Goal: Transaction & Acquisition: Purchase product/service

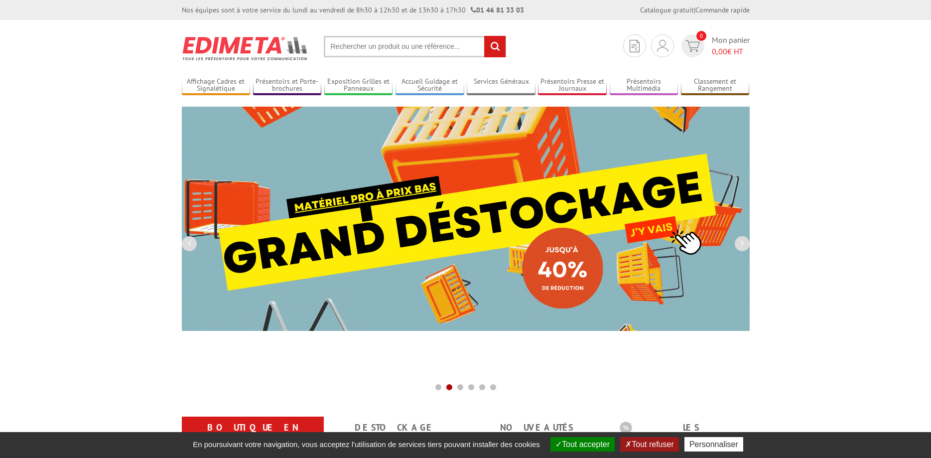
click at [349, 48] on input "text" at bounding box center [415, 46] width 182 height 21
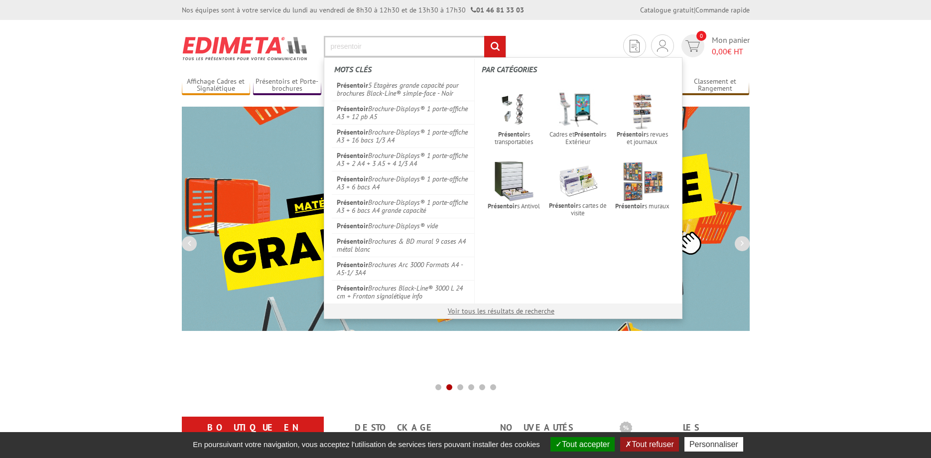
type input "presentoir"
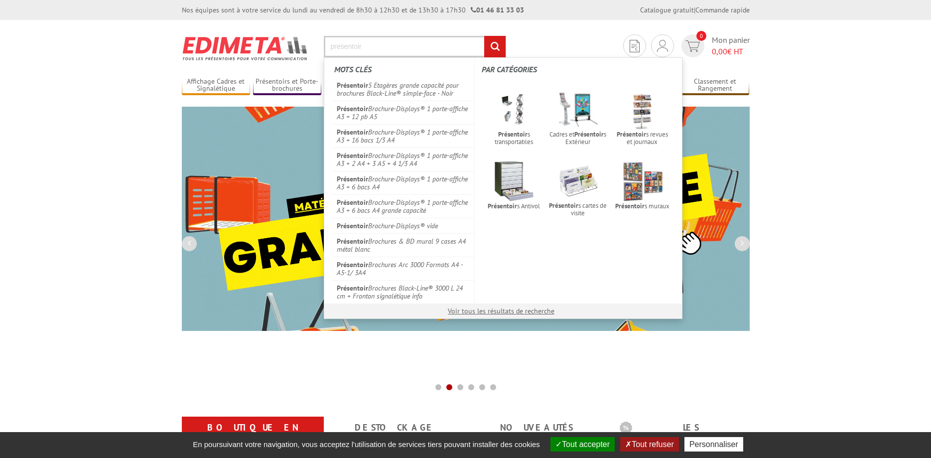
click at [484, 36] on input "rechercher" at bounding box center [494, 46] width 21 height 21
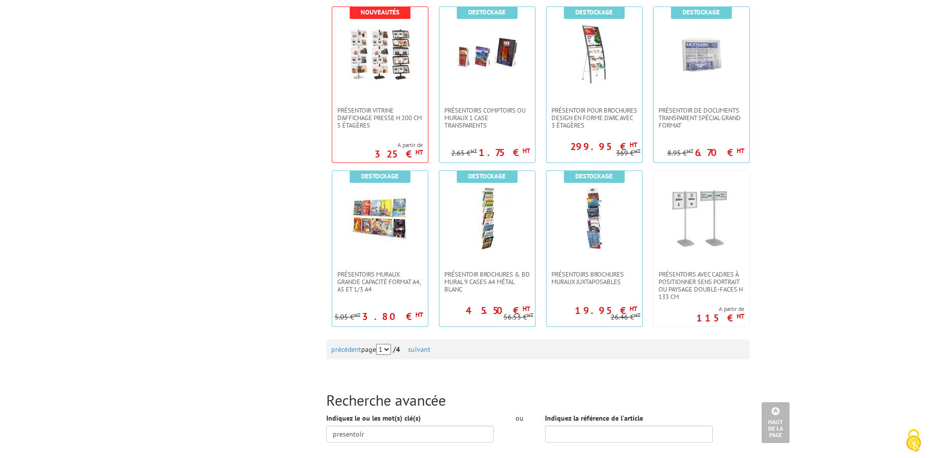
scroll to position [966, 0]
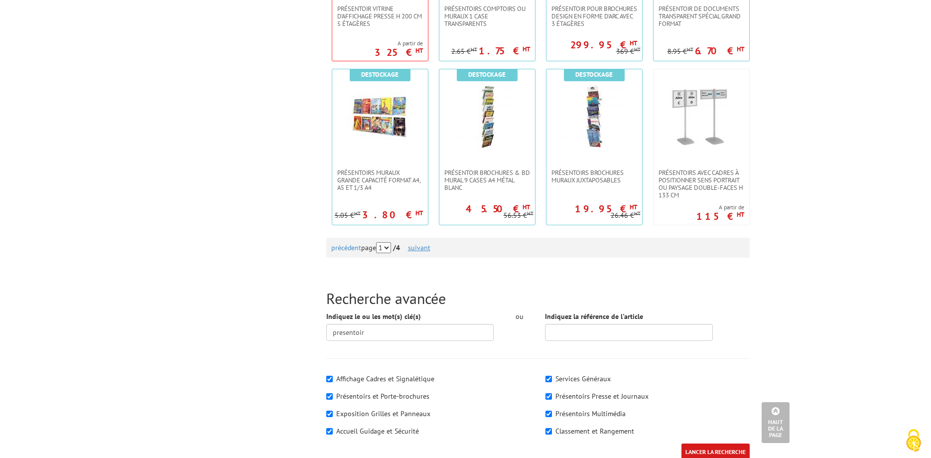
click at [431, 245] on link "suivant" at bounding box center [419, 247] width 22 height 9
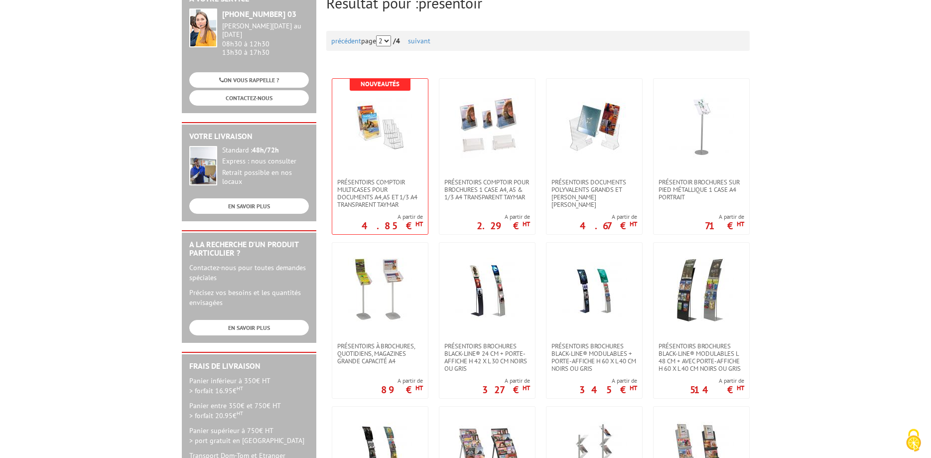
scroll to position [152, 0]
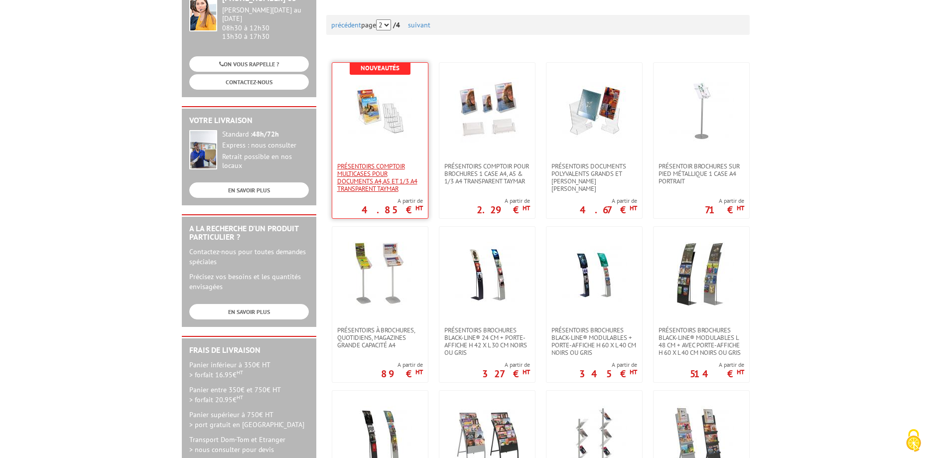
click at [367, 164] on span "Présentoirs comptoir multicases POUR DOCUMENTS A4,A5 ET 1/3 A4 TRANSPARENT TAYM…" at bounding box center [380, 177] width 86 height 30
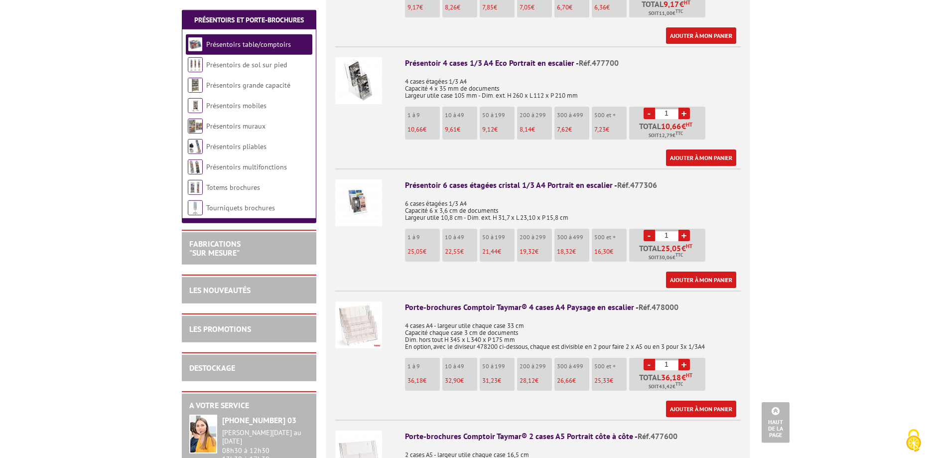
scroll to position [1118, 0]
click at [362, 189] on img at bounding box center [358, 202] width 47 height 47
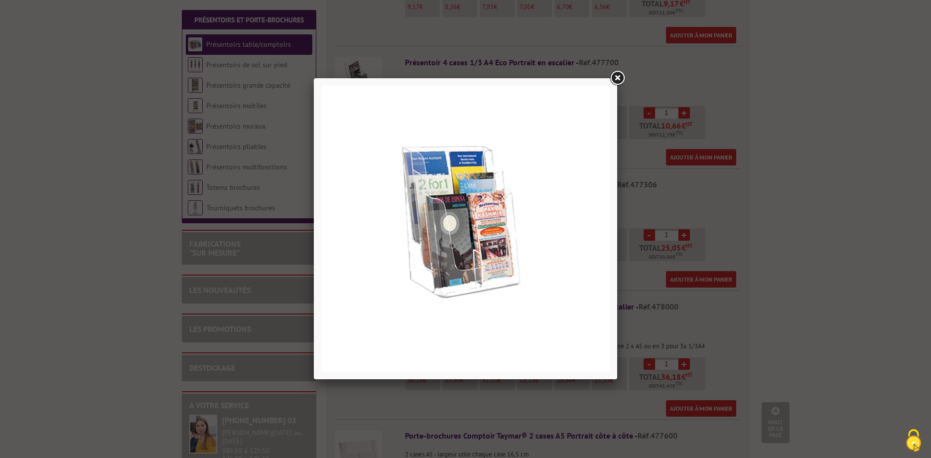
click at [620, 82] on link at bounding box center [618, 78] width 18 height 18
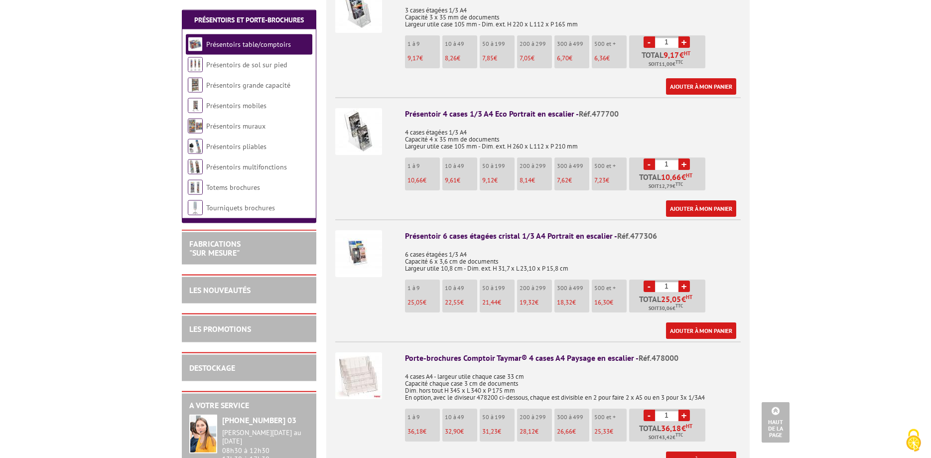
scroll to position [1067, 0]
click at [684, 280] on link "+" at bounding box center [684, 285] width 11 height 11
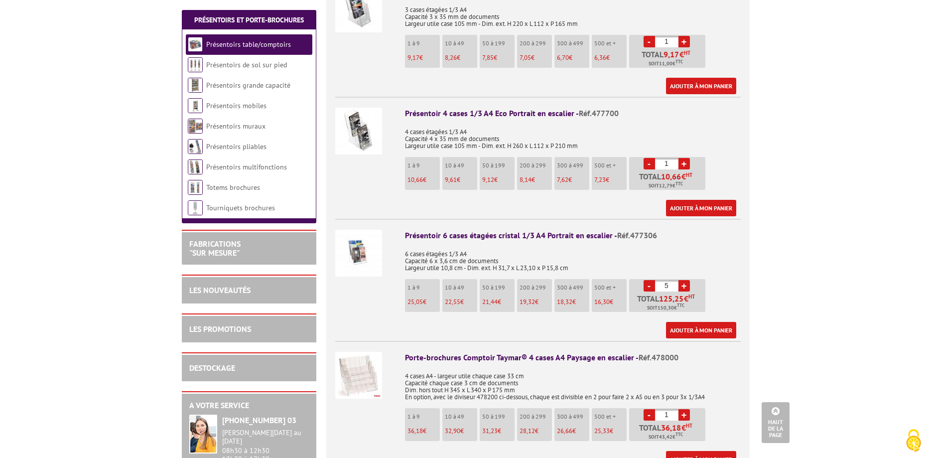
click at [684, 280] on link "+" at bounding box center [684, 285] width 11 height 11
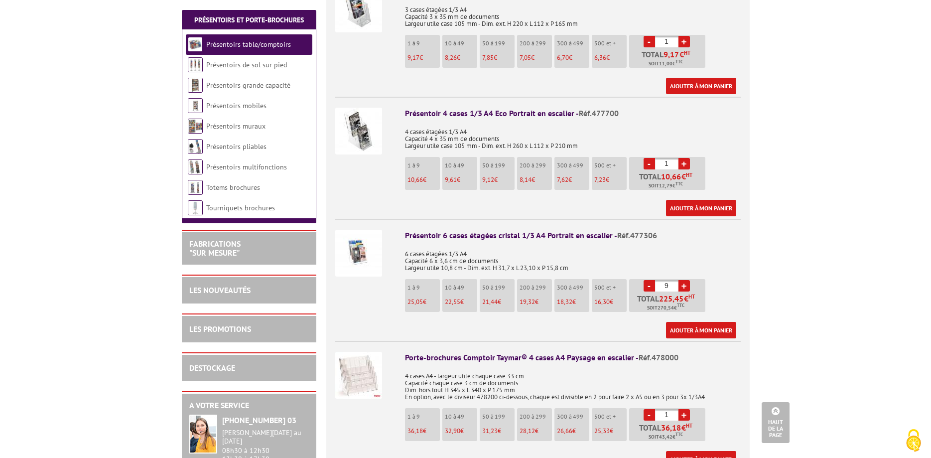
type input "10"
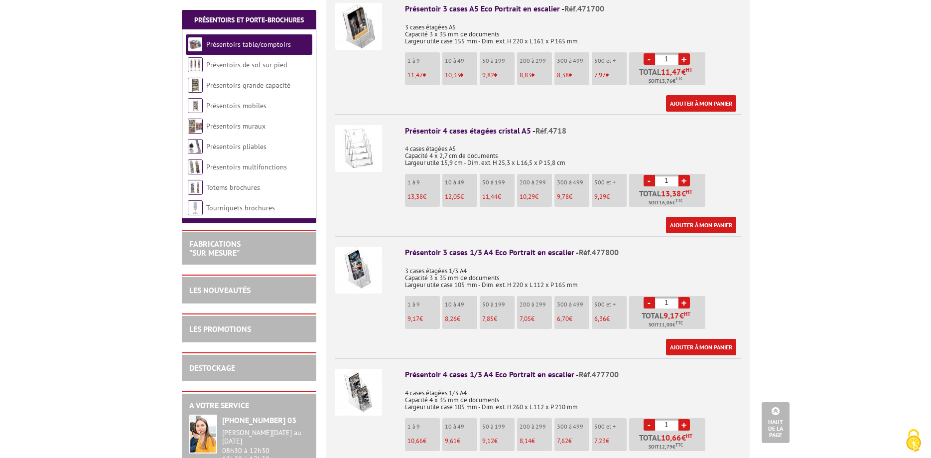
scroll to position [762, 0]
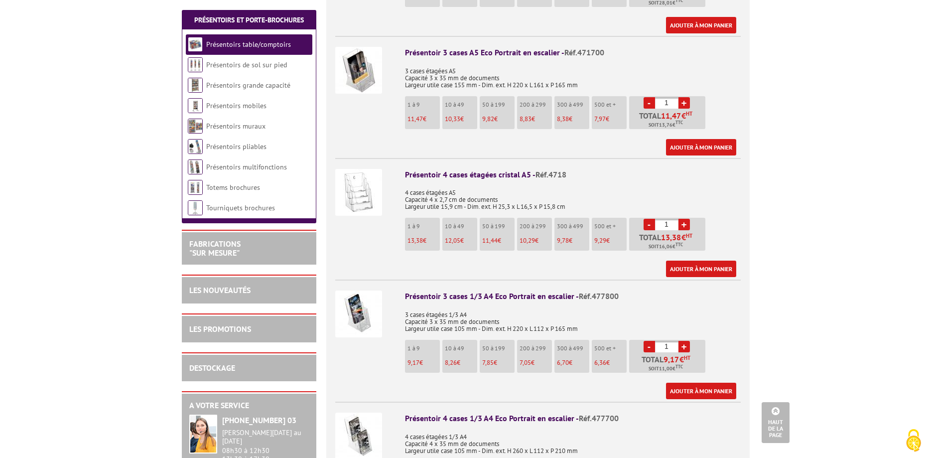
click at [684, 219] on link "+" at bounding box center [684, 224] width 11 height 11
click at [685, 219] on link "+" at bounding box center [684, 224] width 11 height 11
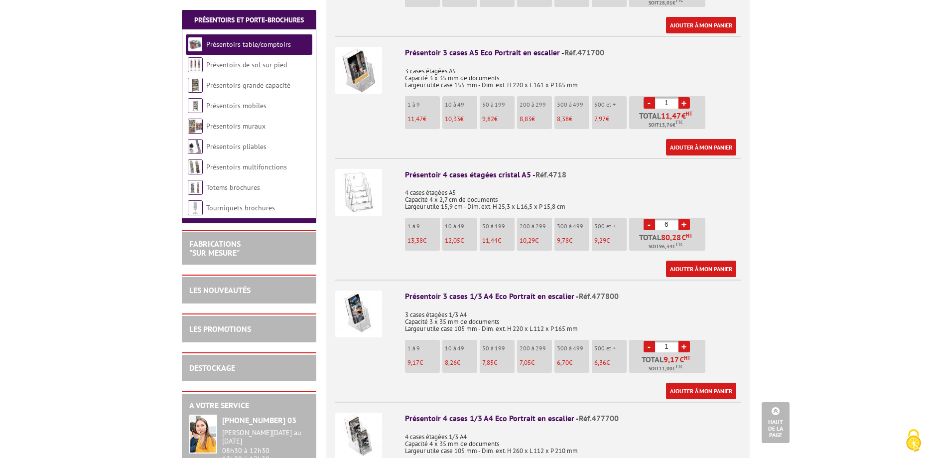
click at [685, 219] on link "+" at bounding box center [684, 224] width 11 height 11
click at [682, 219] on link "+" at bounding box center [684, 224] width 11 height 11
type input "10"
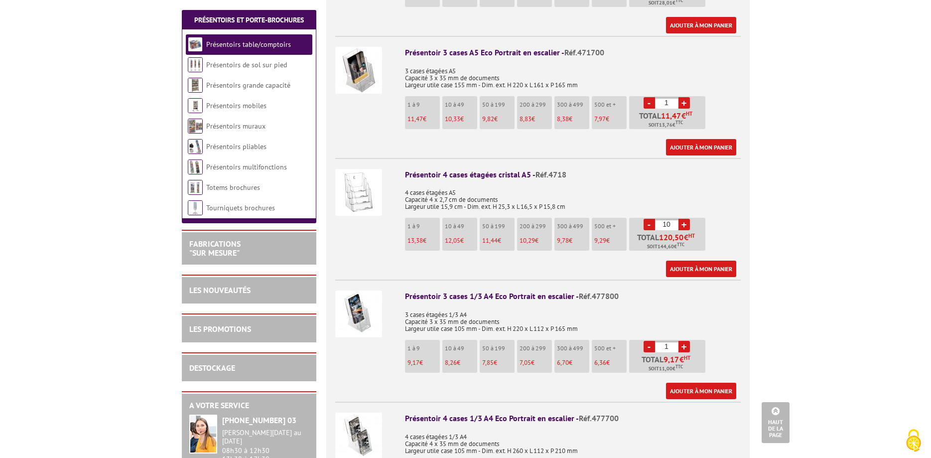
click at [734, 217] on div "Présentoir 4 cases étagées cristal A5 - Réf.4718 4 cases étagées A5 Capacité 4 …" at bounding box center [573, 223] width 336 height 109
click at [736, 220] on div "Présentoir 4 cases étagées cristal A5 - Réf.4718 4 cases étagées A5 Capacité 4 …" at bounding box center [573, 223] width 336 height 109
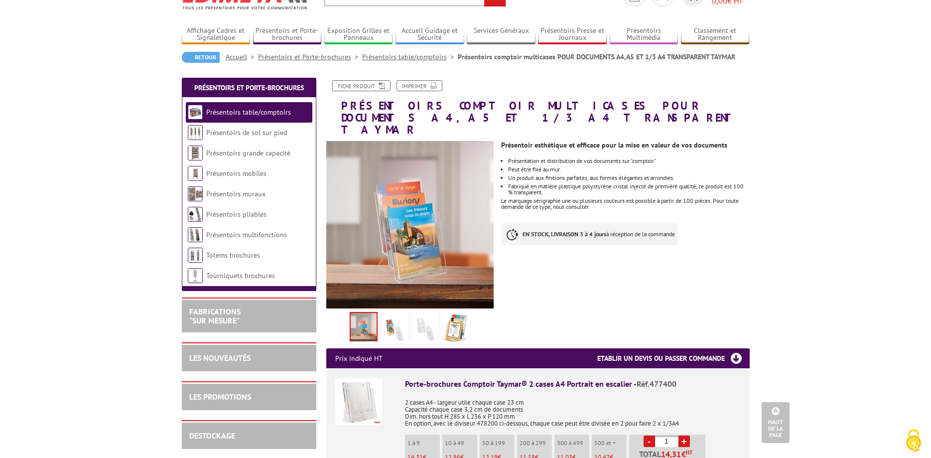
scroll to position [0, 0]
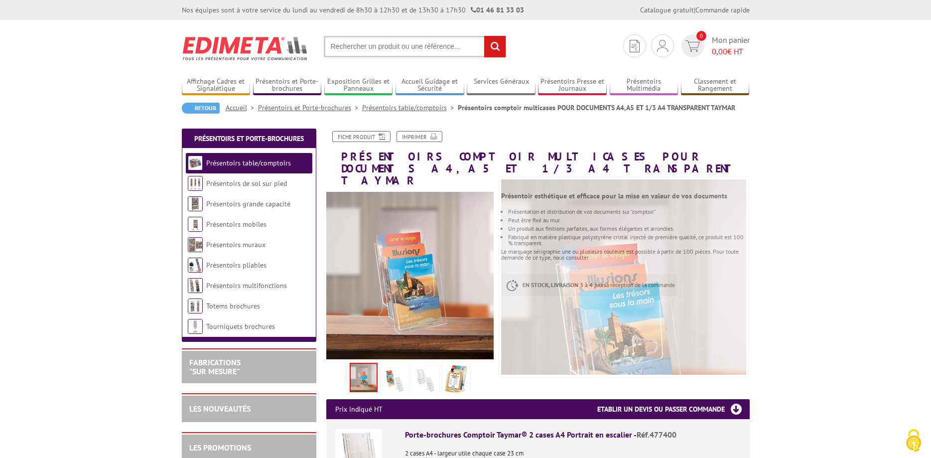
click at [391, 44] on input "text" at bounding box center [415, 46] width 182 height 21
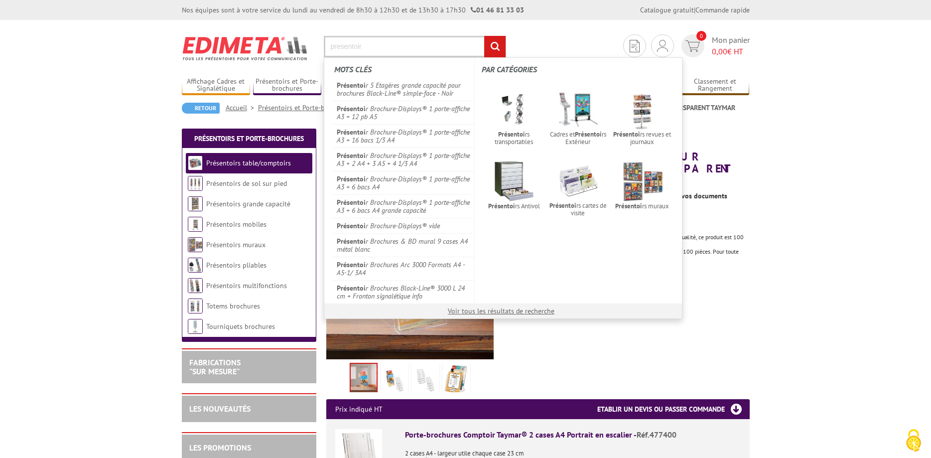
type input "presentoir"
click at [484, 36] on input "rechercher" at bounding box center [494, 46] width 21 height 21
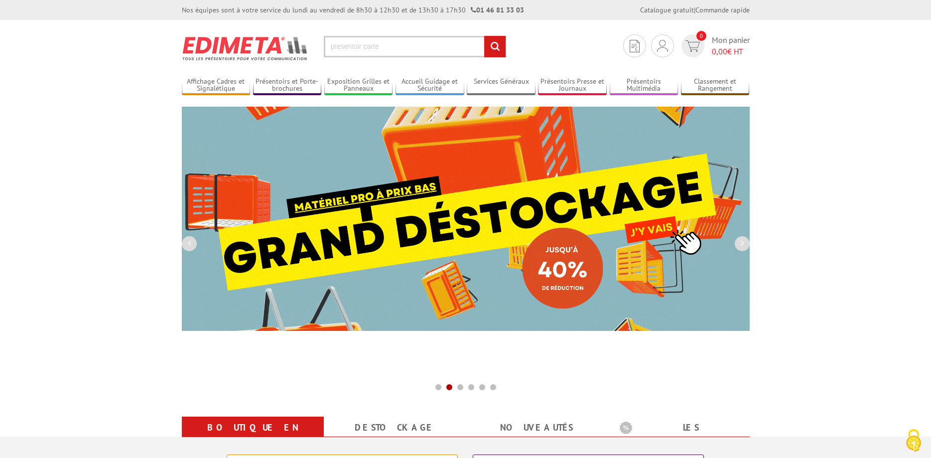
type input "presentoir carte"
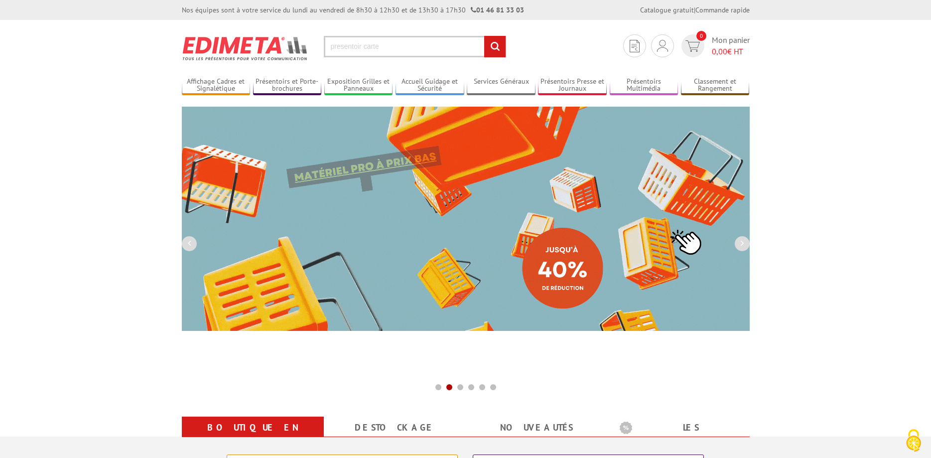
click at [493, 47] on input "rechercher" at bounding box center [494, 46] width 21 height 21
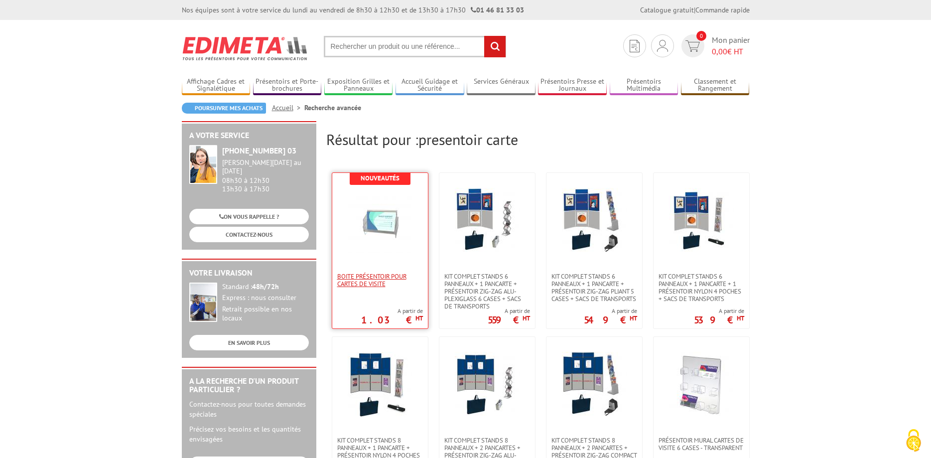
click at [380, 282] on span "Boite présentoir pour Cartes de Visite" at bounding box center [380, 280] width 86 height 15
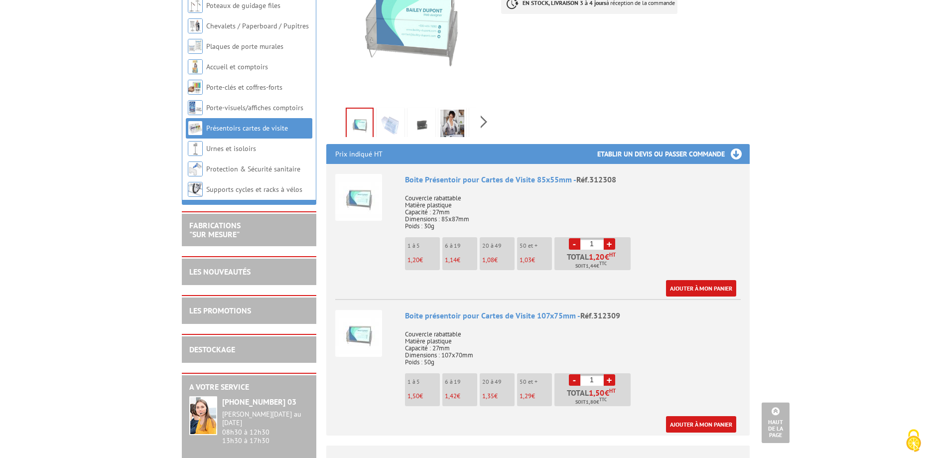
scroll to position [305, 0]
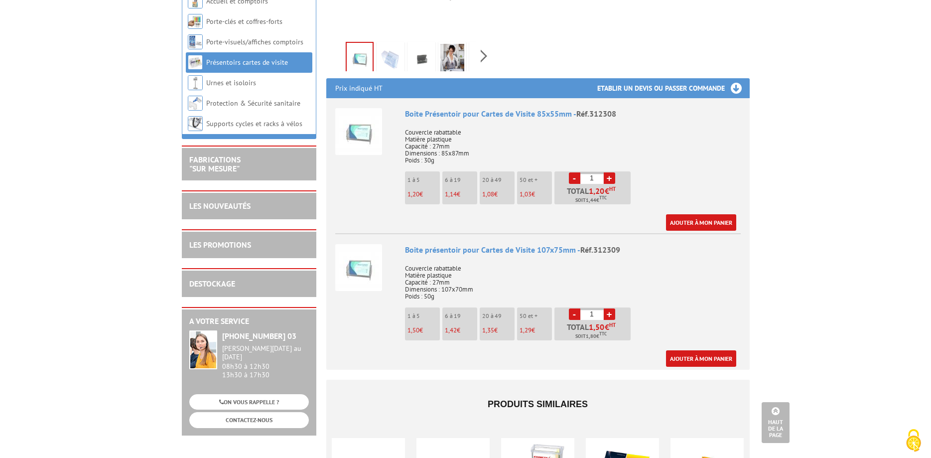
click at [651, 276] on p "Couvercle rabattable Matière plastique Capacité : 27mm Dimensions : 107x70mm Po…" at bounding box center [573, 279] width 336 height 42
click at [611, 180] on link "+" at bounding box center [609, 177] width 11 height 11
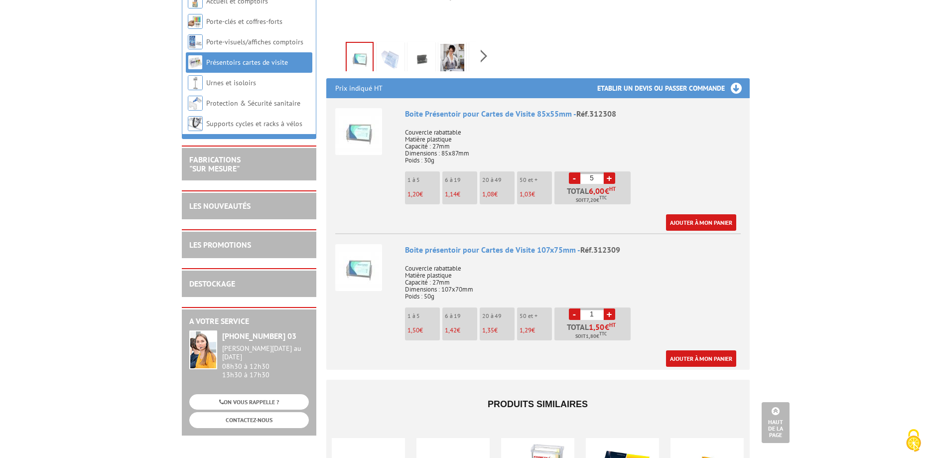
click at [611, 180] on link "+" at bounding box center [609, 177] width 11 height 11
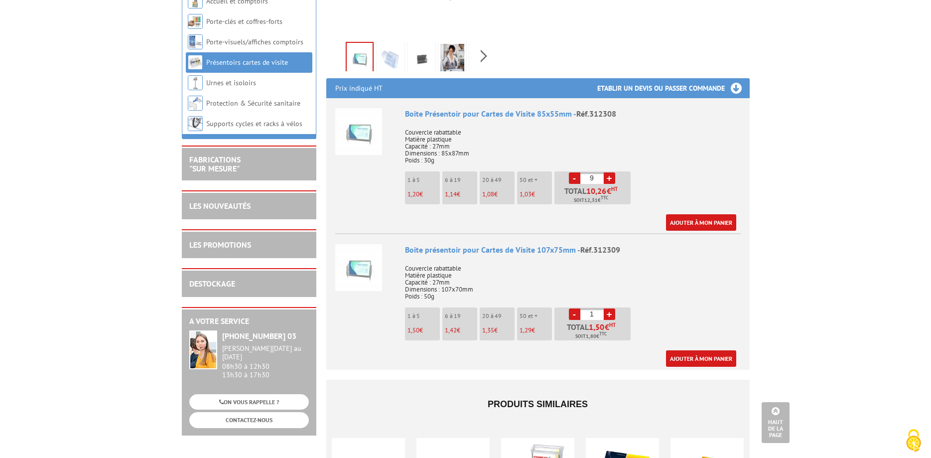
type input "10"
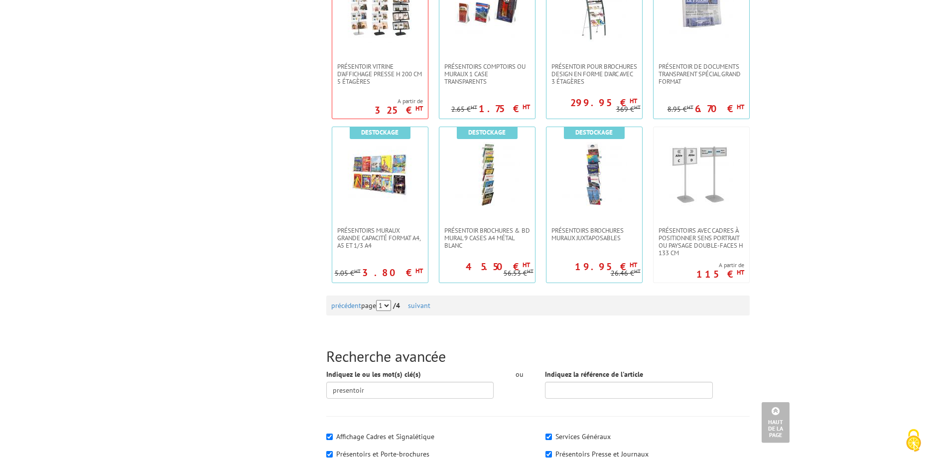
scroll to position [915, 0]
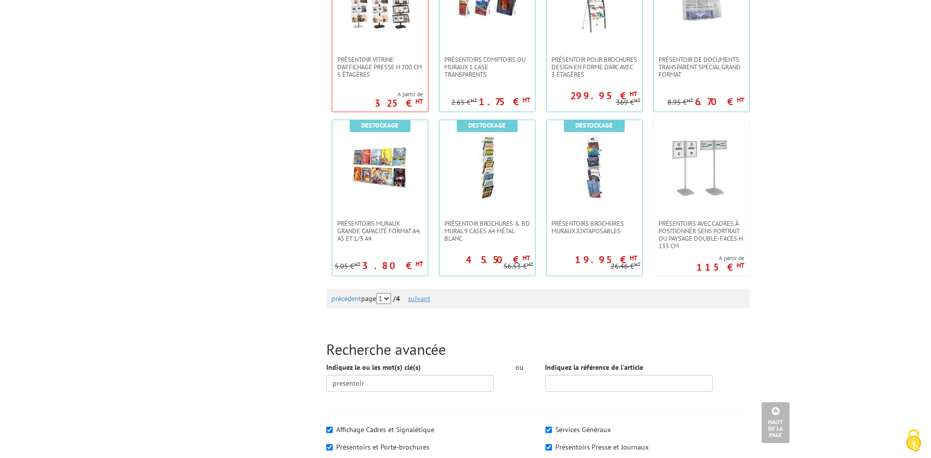
click at [422, 295] on link "suivant" at bounding box center [419, 298] width 22 height 9
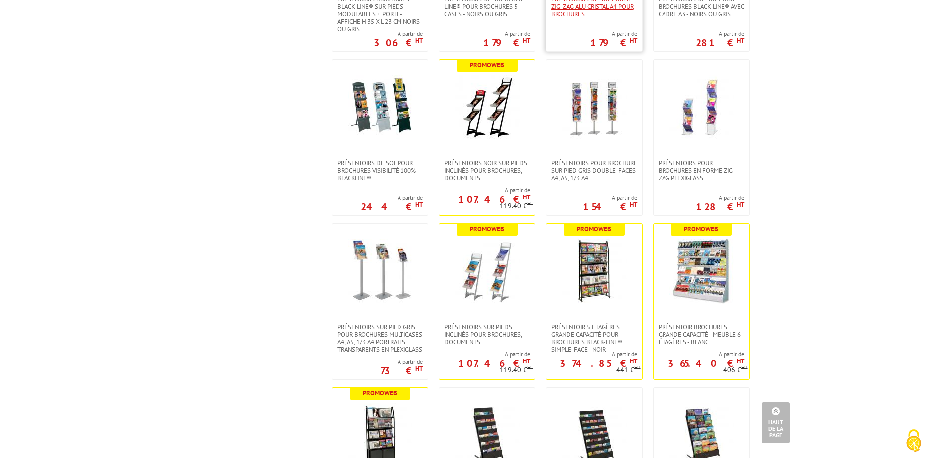
scroll to position [864, 0]
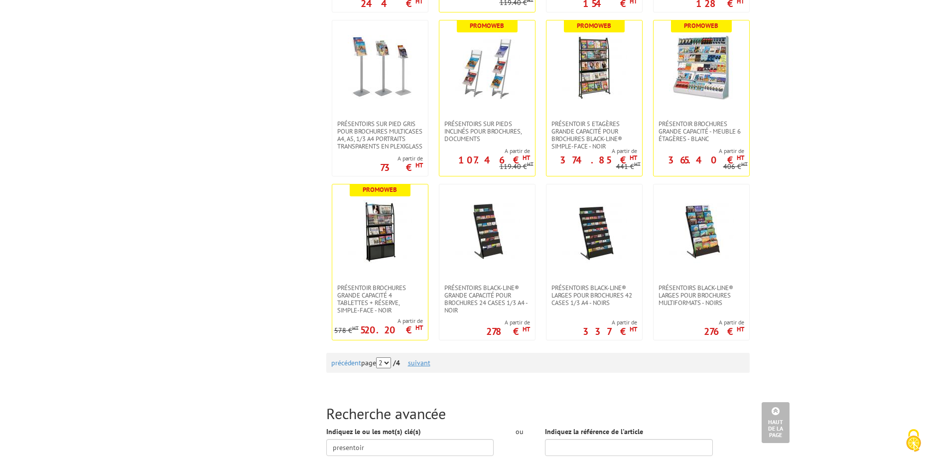
click at [431, 358] on link "suivant" at bounding box center [419, 362] width 22 height 9
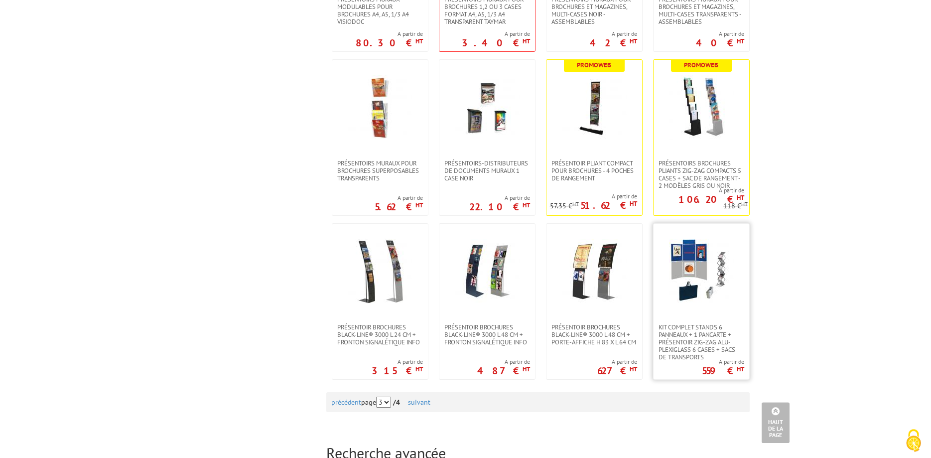
scroll to position [864, 0]
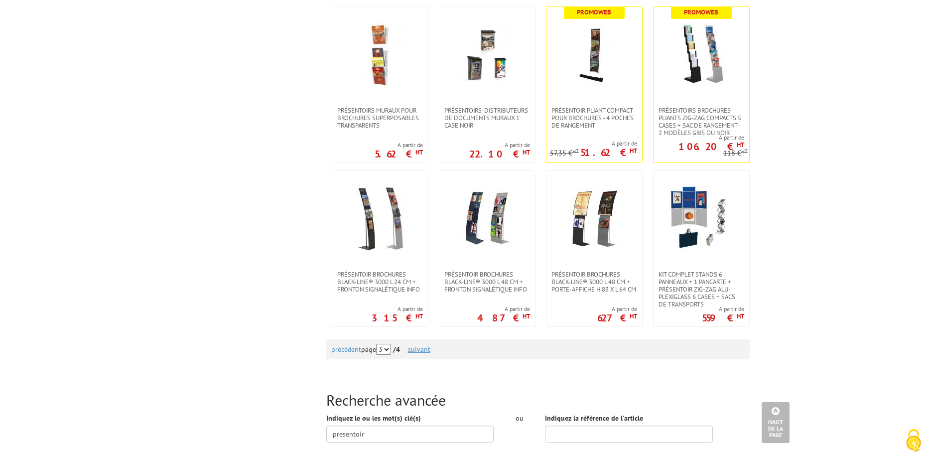
click at [431, 351] on link "suivant" at bounding box center [419, 349] width 22 height 9
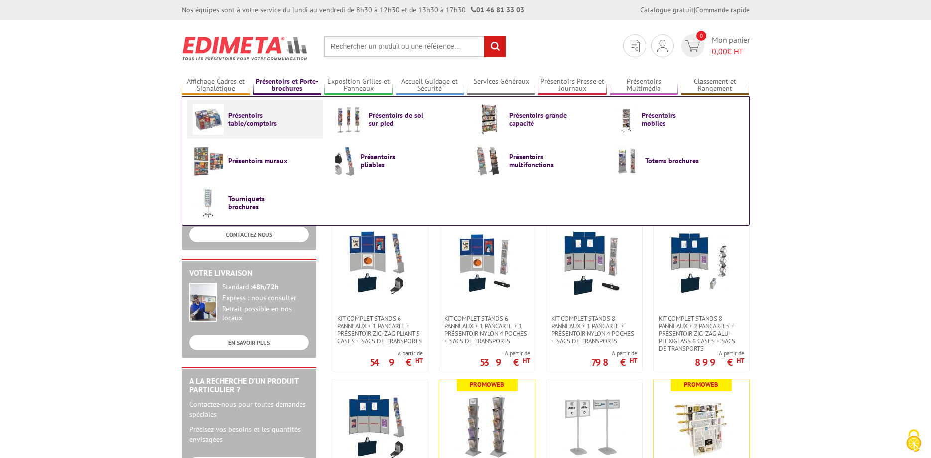
click at [254, 121] on span "Présentoirs table/comptoirs" at bounding box center [258, 119] width 60 height 16
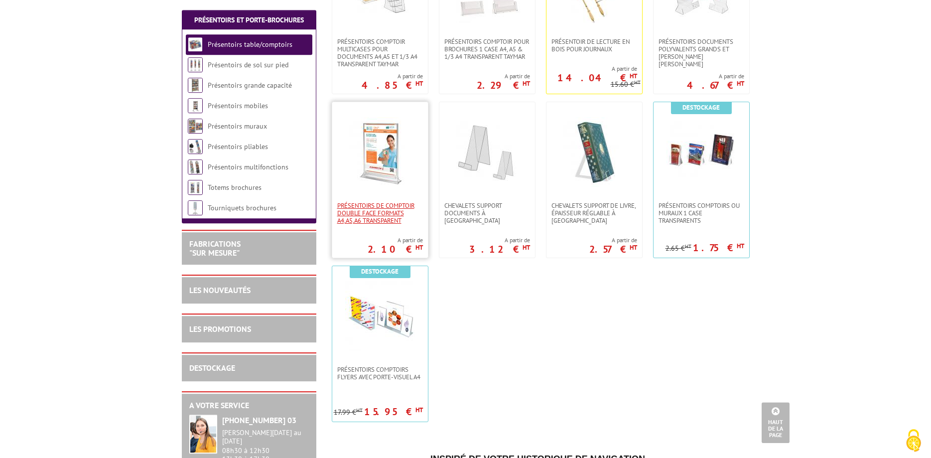
scroll to position [305, 0]
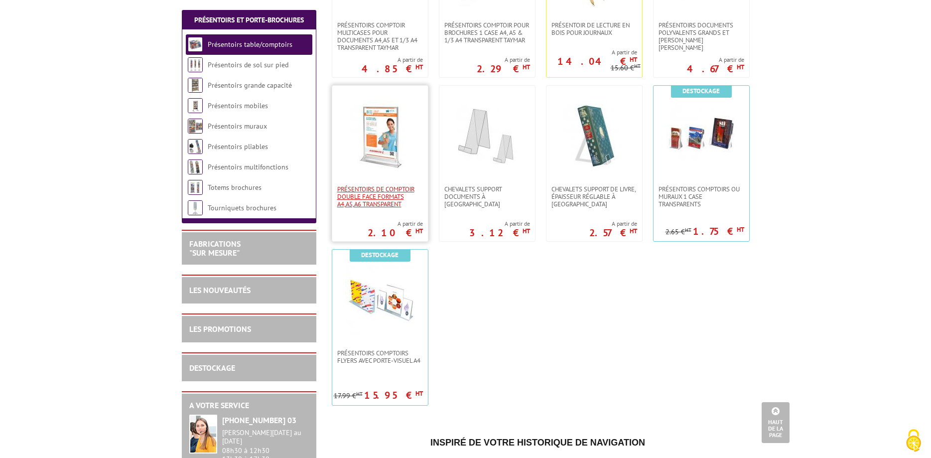
click at [377, 204] on span "PRÉSENTOIRS DE COMPTOIR DOUBLE FACE FORMATS A4,A5,A6 TRANSPARENT" at bounding box center [380, 196] width 86 height 22
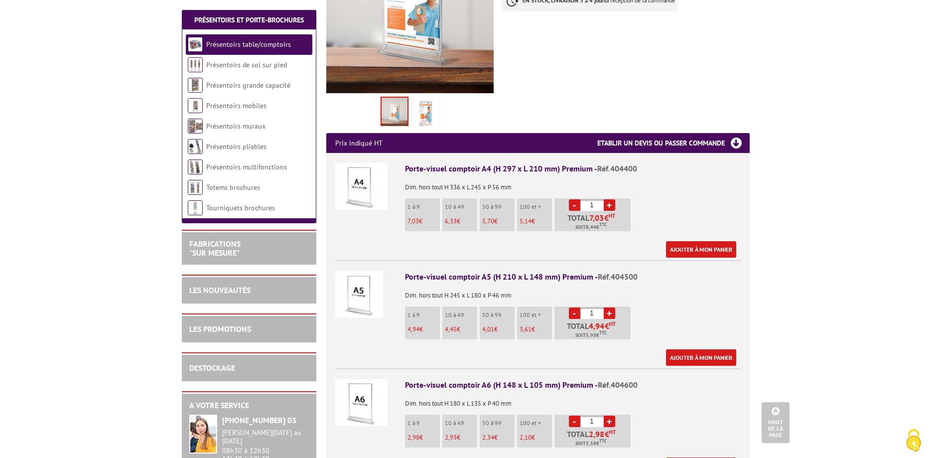
scroll to position [305, 0]
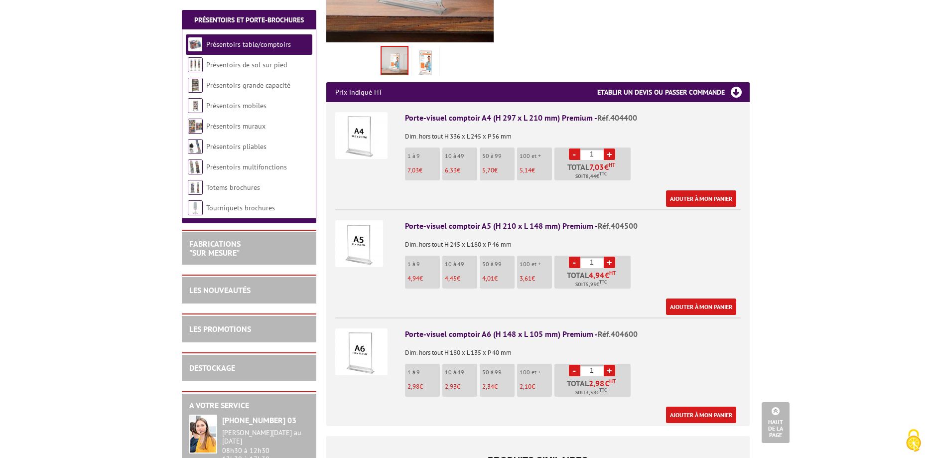
click at [607, 149] on link "+" at bounding box center [609, 154] width 11 height 11
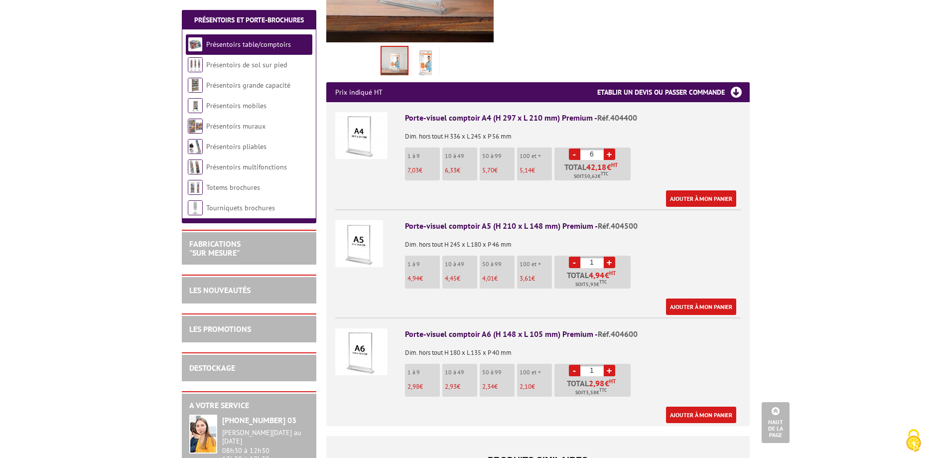
click at [607, 149] on link "+" at bounding box center [609, 154] width 11 height 11
type input "10"
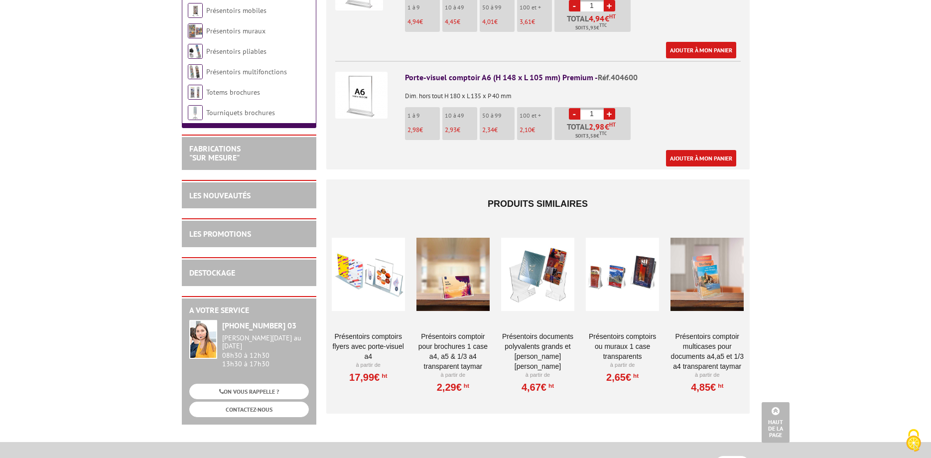
scroll to position [610, 0]
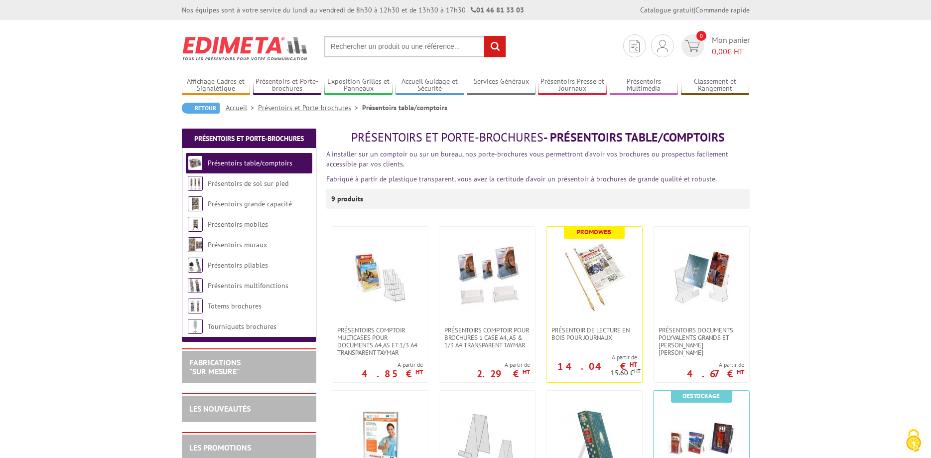
click at [356, 50] on input "text" at bounding box center [415, 46] width 182 height 21
type input "porte v"
click at [380, 93] on link "Plaques de porte signalétiques - Porte V isuels AluSign®" at bounding box center [415, 85] width 166 height 15
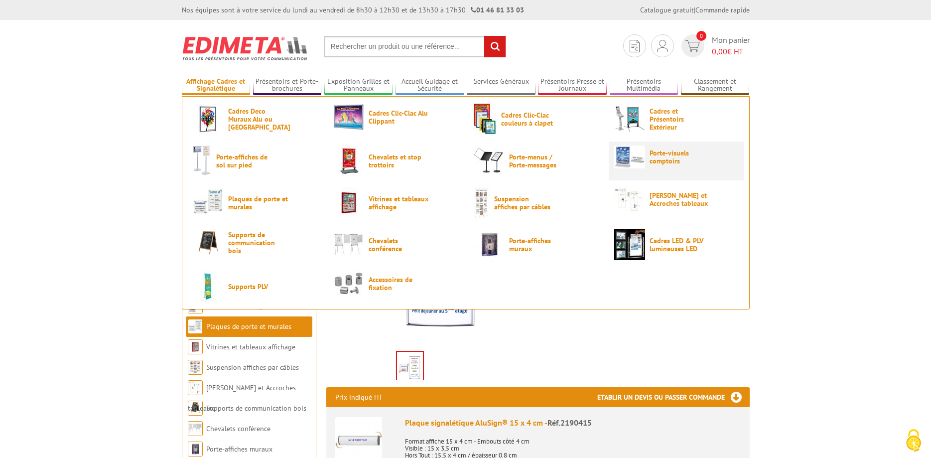
click at [657, 152] on span "Porte-visuels comptoirs" at bounding box center [680, 157] width 60 height 16
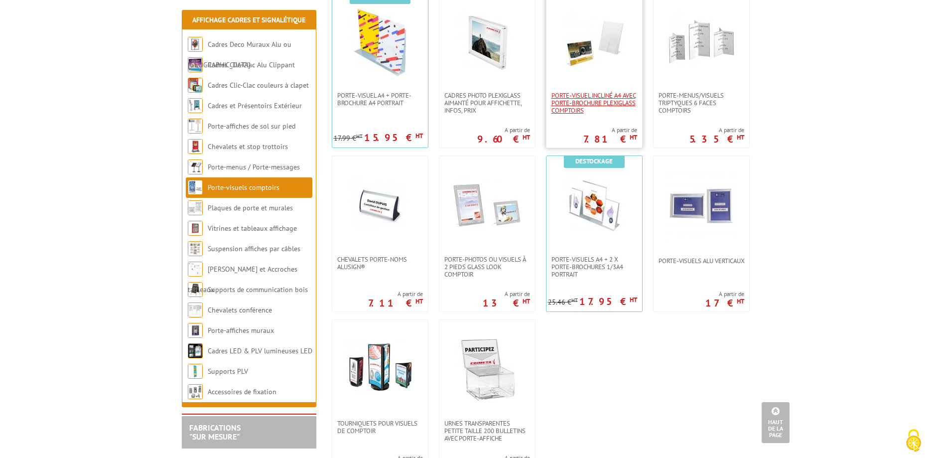
scroll to position [661, 0]
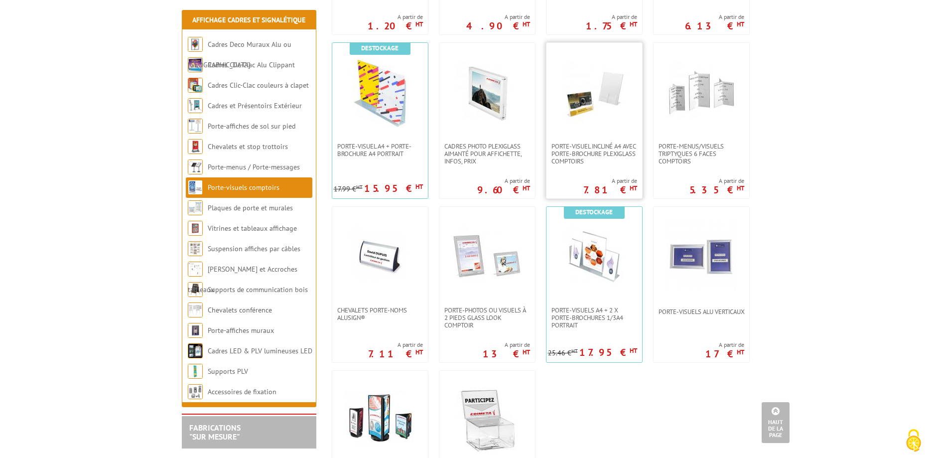
click at [582, 125] on img at bounding box center [595, 93] width 70 height 70
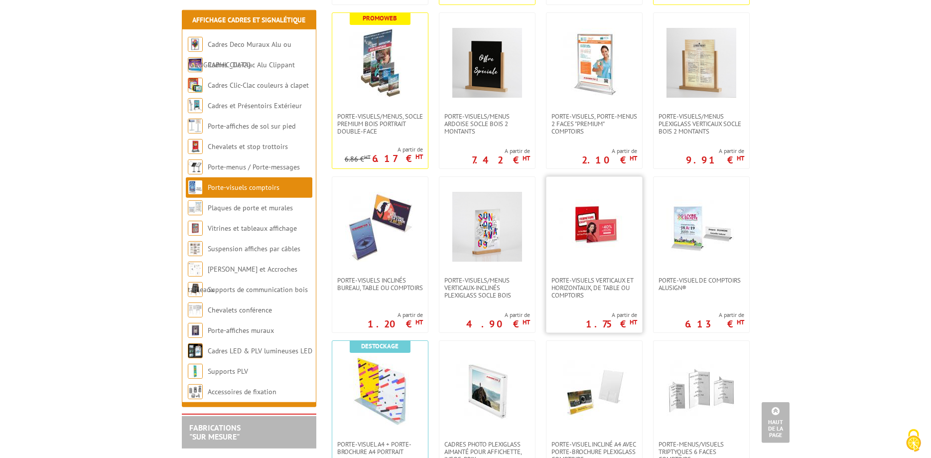
scroll to position [356, 0]
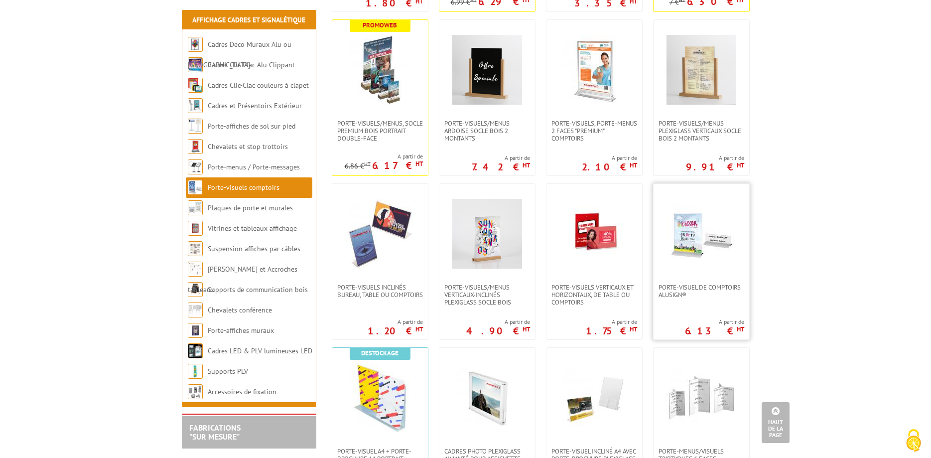
click at [691, 244] on img at bounding box center [702, 234] width 70 height 70
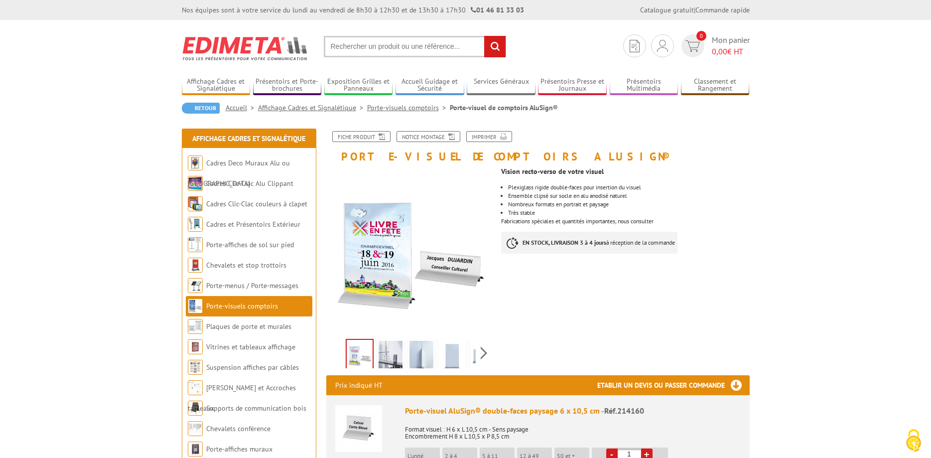
click at [428, 354] on img at bounding box center [422, 356] width 24 height 31
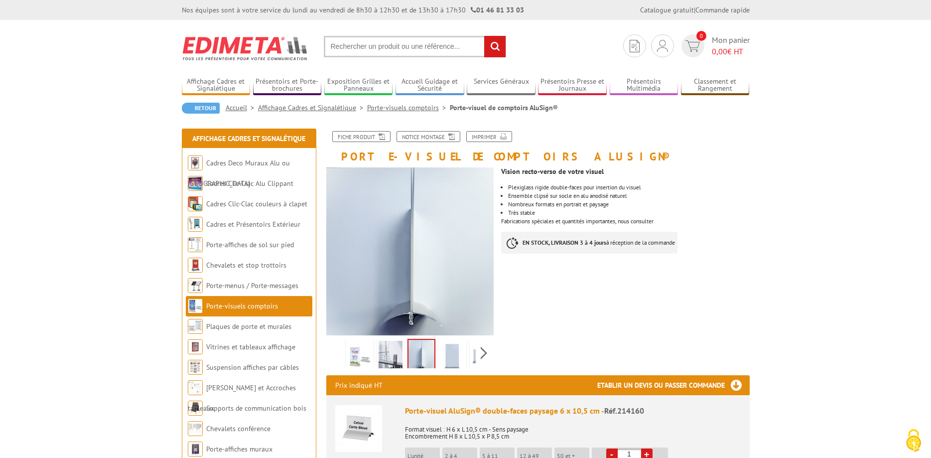
click at [461, 355] on img at bounding box center [453, 356] width 24 height 31
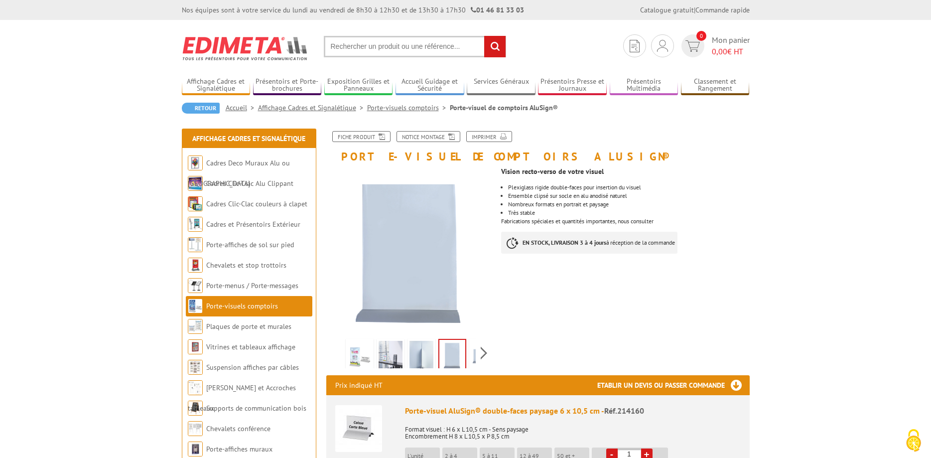
click at [358, 356] on img at bounding box center [360, 356] width 24 height 31
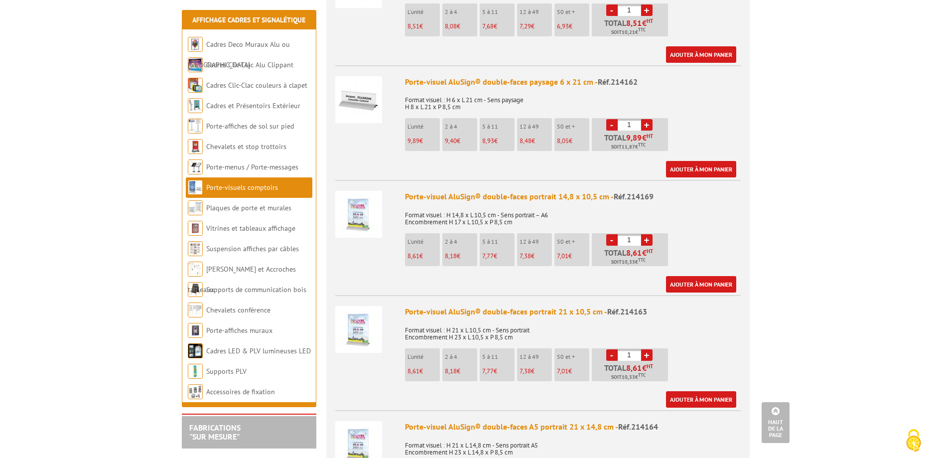
scroll to position [610, 0]
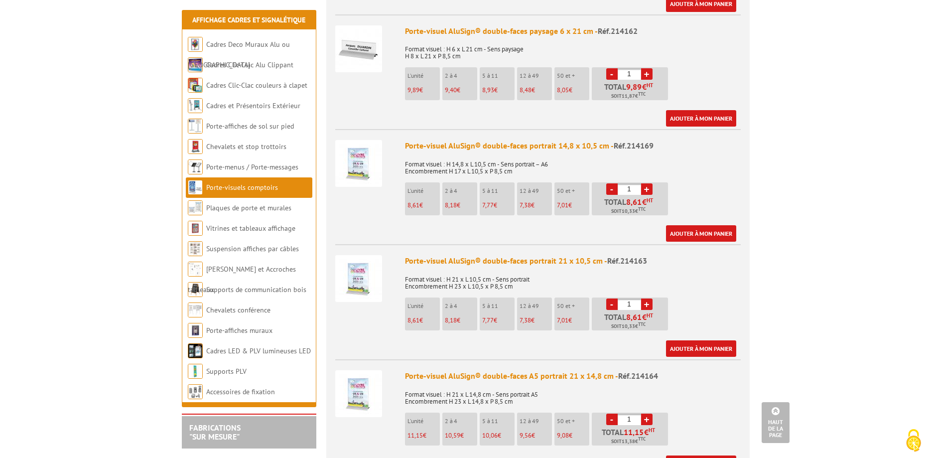
click at [648, 191] on link "+" at bounding box center [646, 188] width 11 height 11
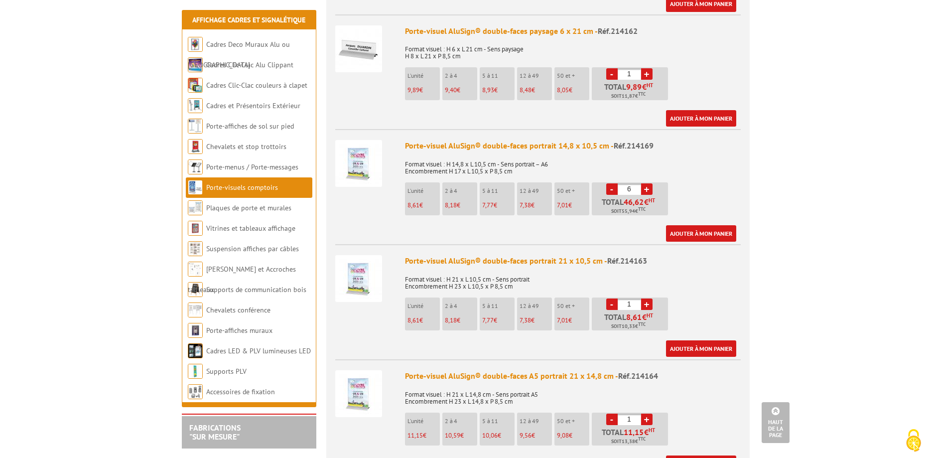
click at [648, 191] on link "+" at bounding box center [646, 188] width 11 height 11
click at [648, 192] on link "+" at bounding box center [646, 188] width 11 height 11
type input "10"
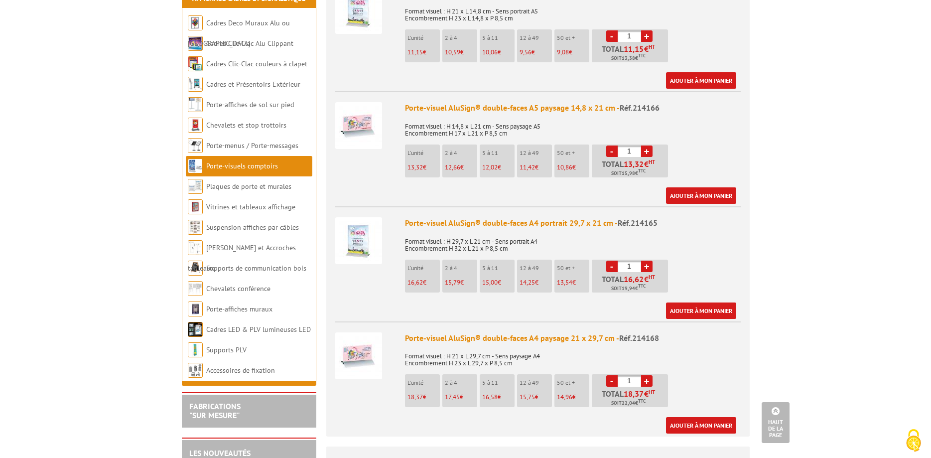
scroll to position [1017, 0]
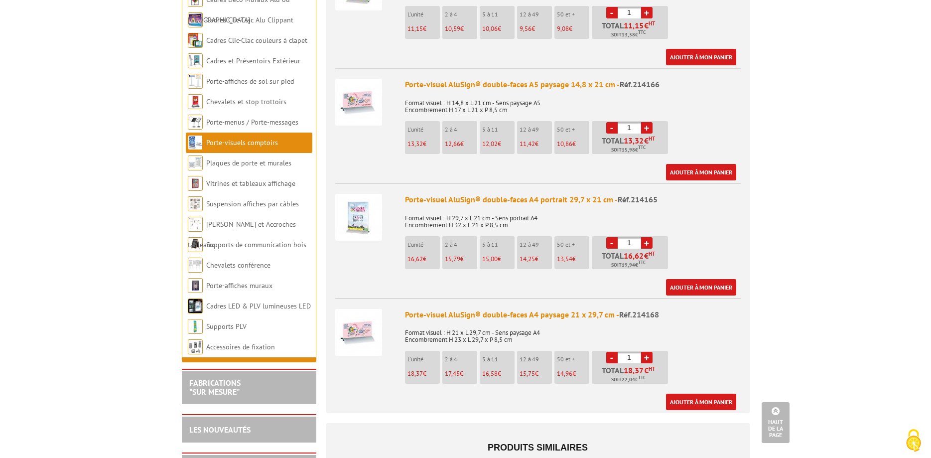
click at [644, 243] on link "+" at bounding box center [646, 242] width 11 height 11
click at [645, 244] on link "+" at bounding box center [646, 242] width 11 height 11
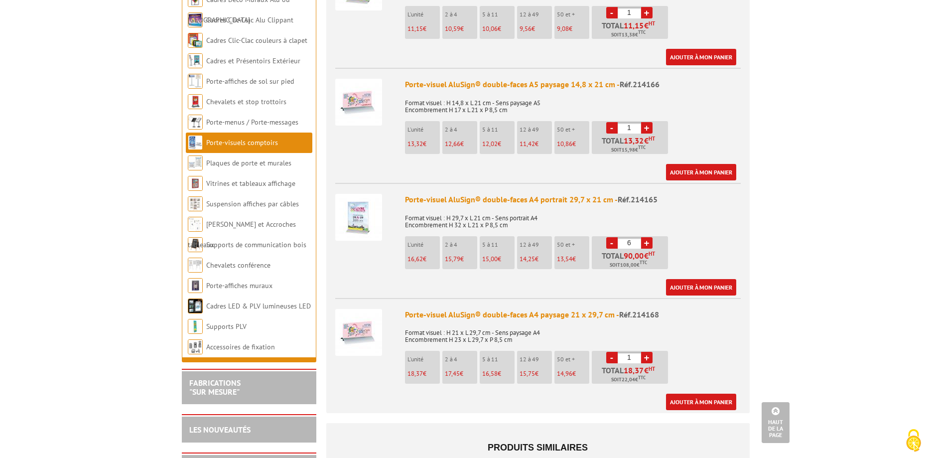
click at [645, 244] on link "+" at bounding box center [646, 242] width 11 height 11
click at [644, 245] on link "+" at bounding box center [646, 242] width 11 height 11
type input "10"
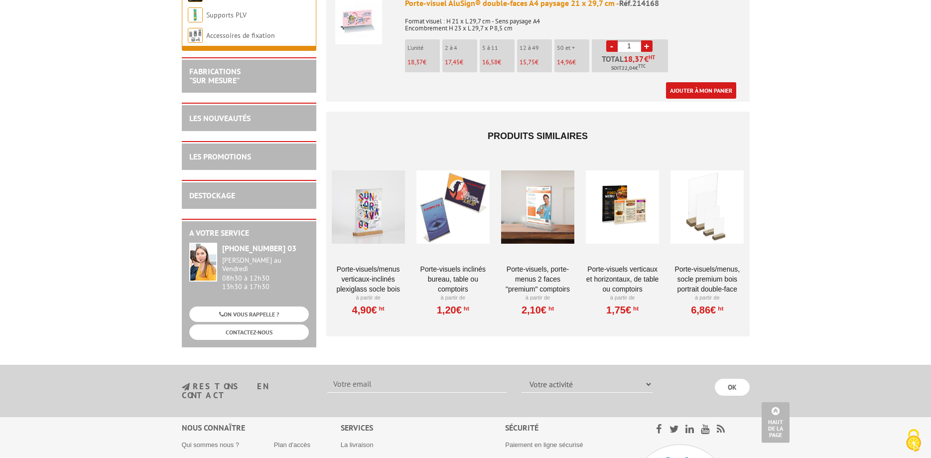
scroll to position [1305, 0]
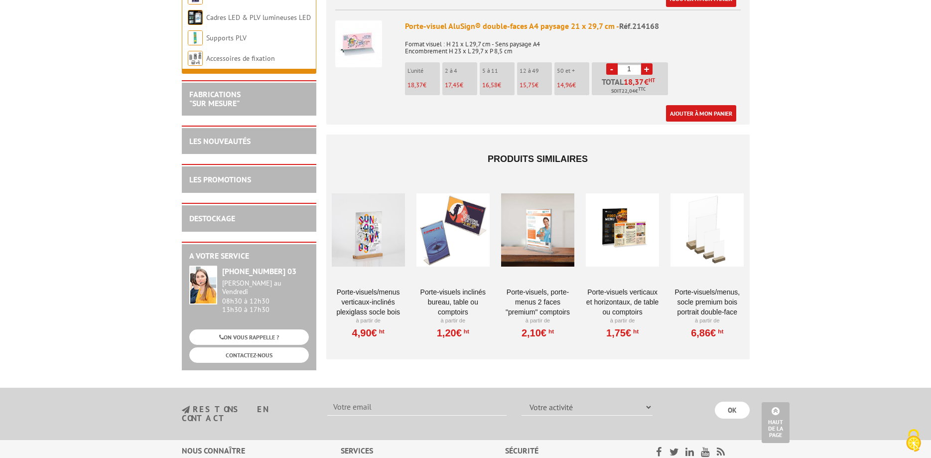
click at [682, 304] on link "PORTE-VISUELS/MENUS, SOCLE PREMIUM BOIS PORTRAIT DOUBLE-FACE" at bounding box center [707, 302] width 73 height 30
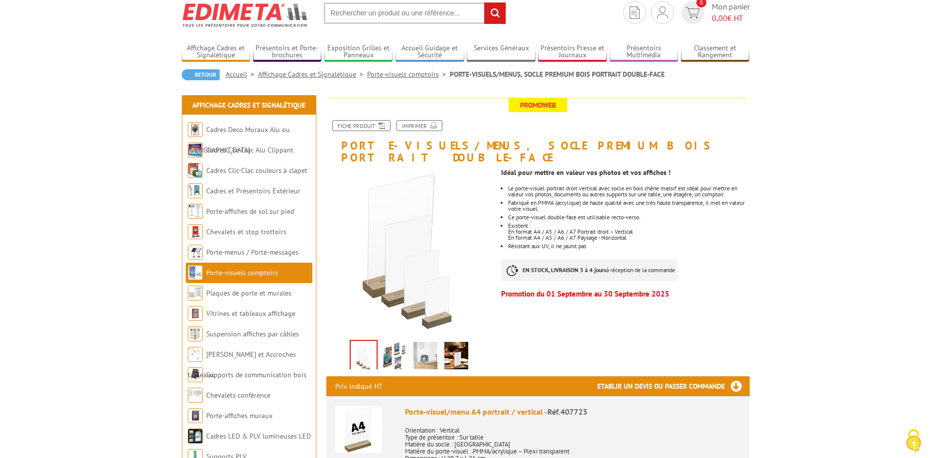
scroll to position [51, 0]
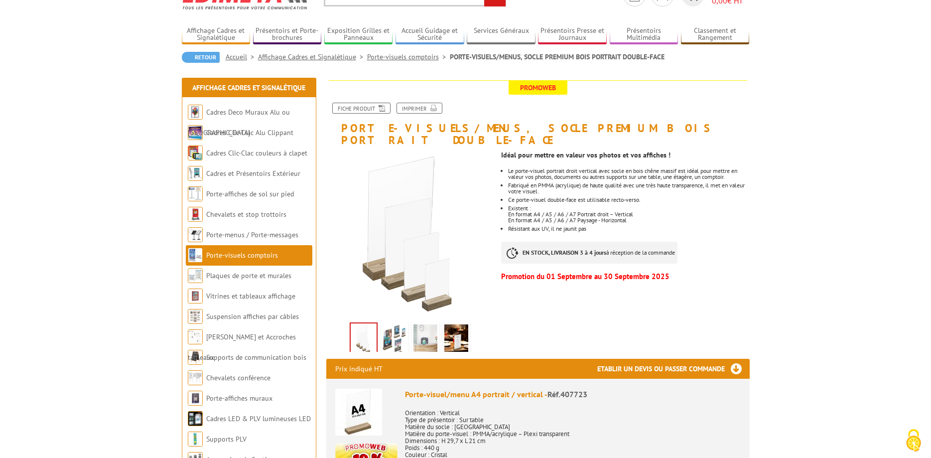
click at [428, 324] on img at bounding box center [426, 339] width 24 height 31
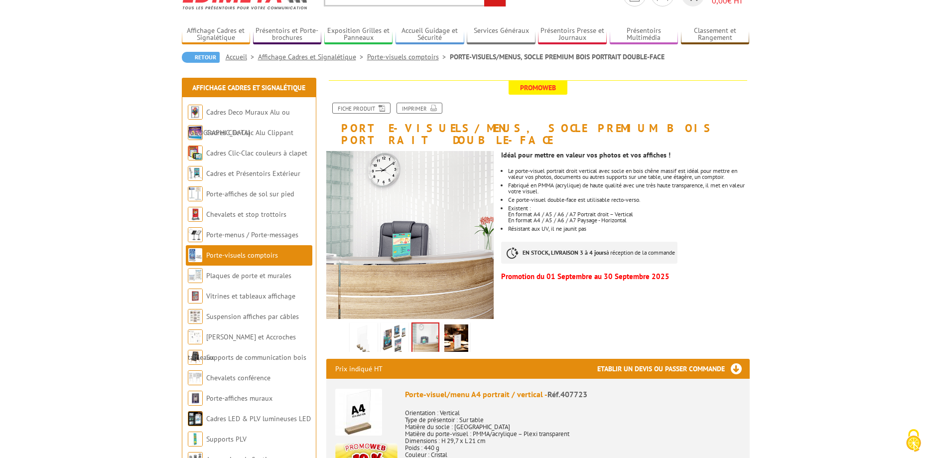
click at [453, 324] on img at bounding box center [457, 339] width 24 height 31
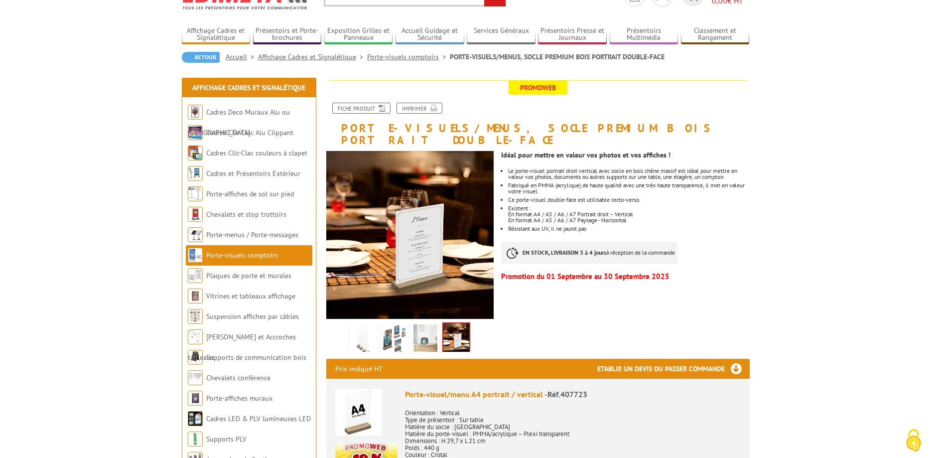
click at [407, 327] on link at bounding box center [395, 339] width 28 height 35
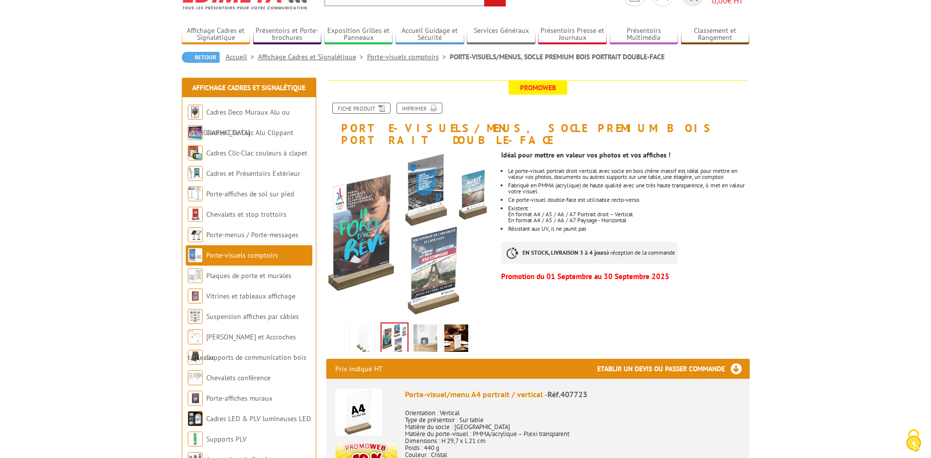
click at [362, 324] on img at bounding box center [364, 339] width 24 height 31
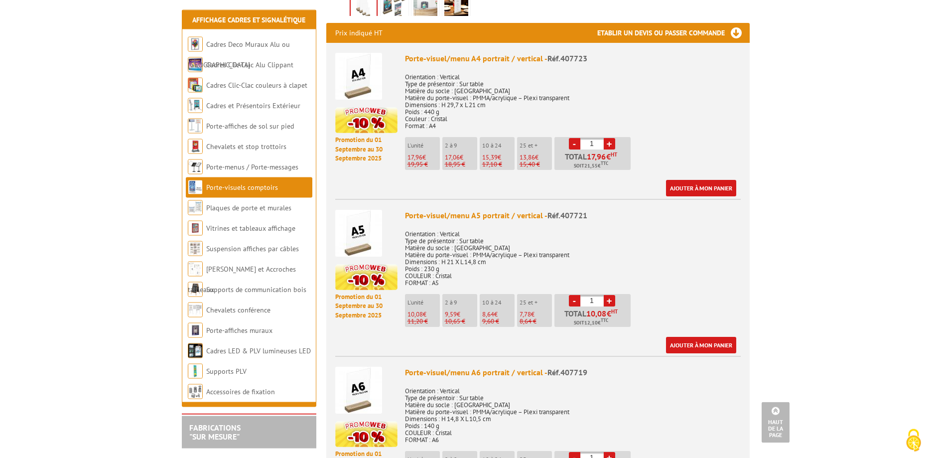
scroll to position [356, 0]
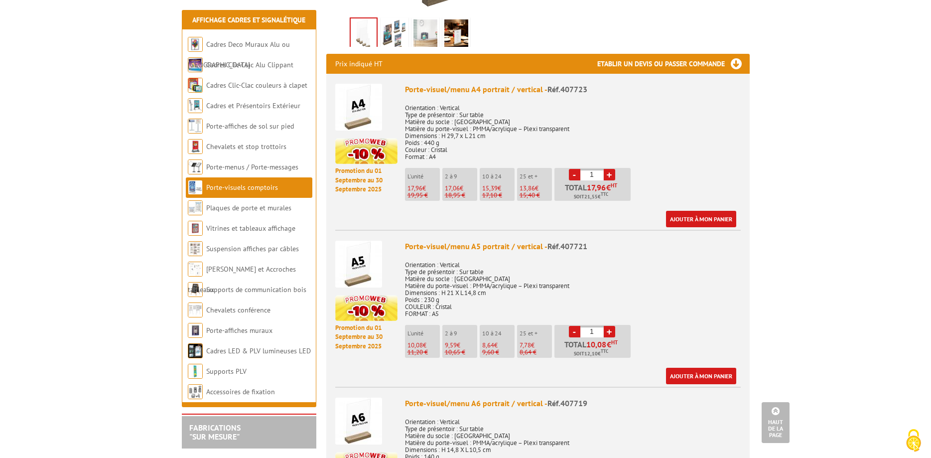
click at [610, 169] on link "+" at bounding box center [609, 174] width 11 height 11
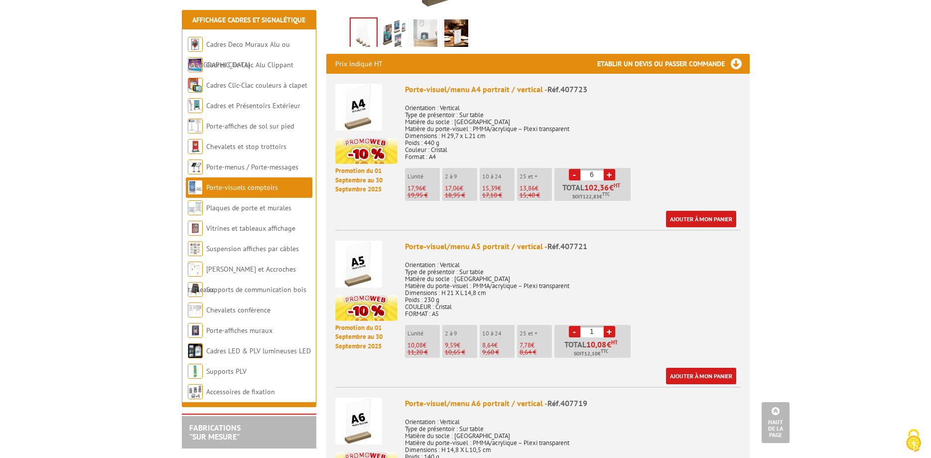
click at [610, 169] on link "+" at bounding box center [609, 174] width 11 height 11
type input "10"
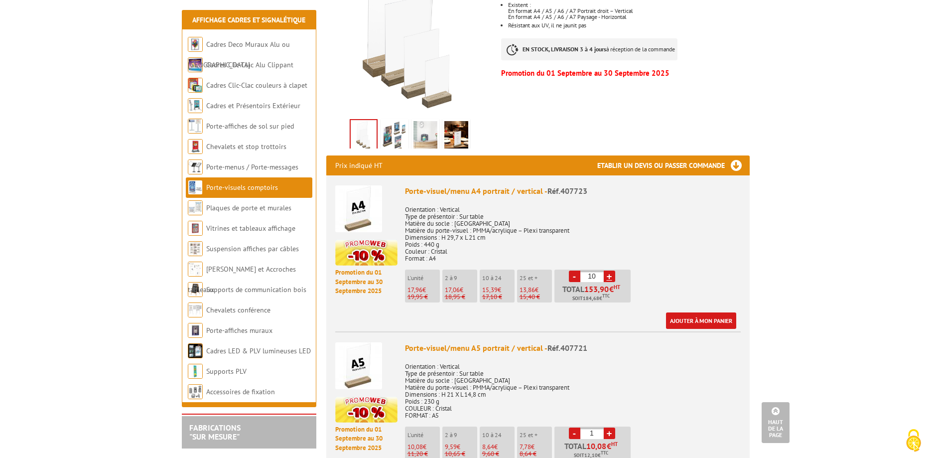
scroll to position [0, 0]
